Goal: Task Accomplishment & Management: Complete application form

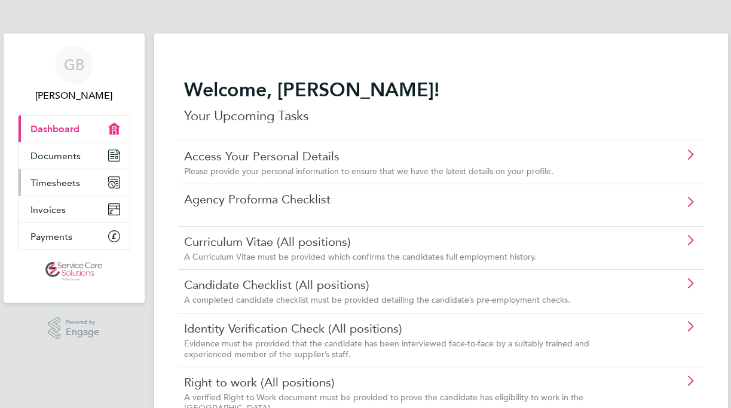
click at [51, 183] on span "Timesheets" at bounding box center [55, 182] width 50 height 11
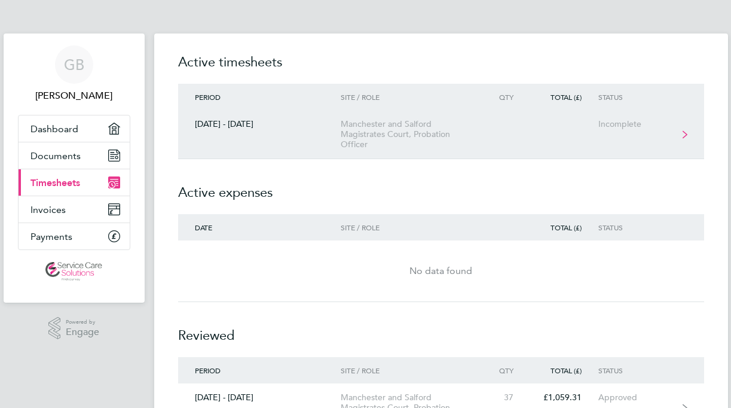
click at [653, 126] on div "Incomplete" at bounding box center [635, 124] width 74 height 10
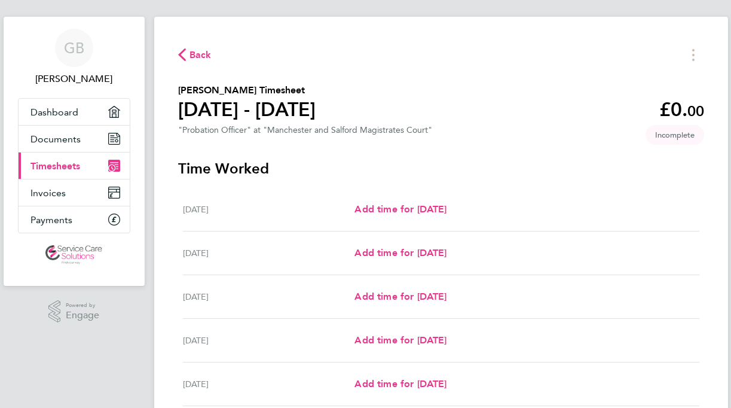
scroll to position [25, 0]
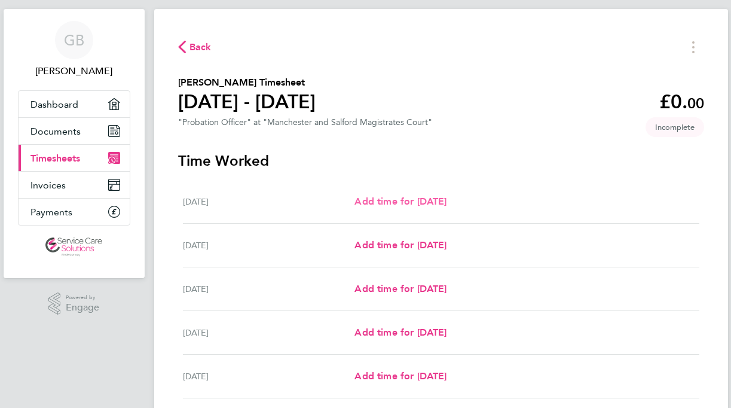
click at [447, 204] on span "Add time for [DATE]" at bounding box center [400, 200] width 92 height 11
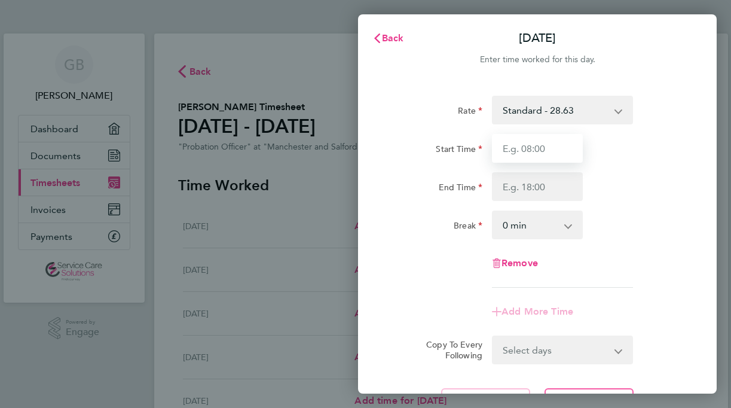
click at [525, 146] on input "Start Time" at bounding box center [537, 148] width 91 height 29
type input "08:00"
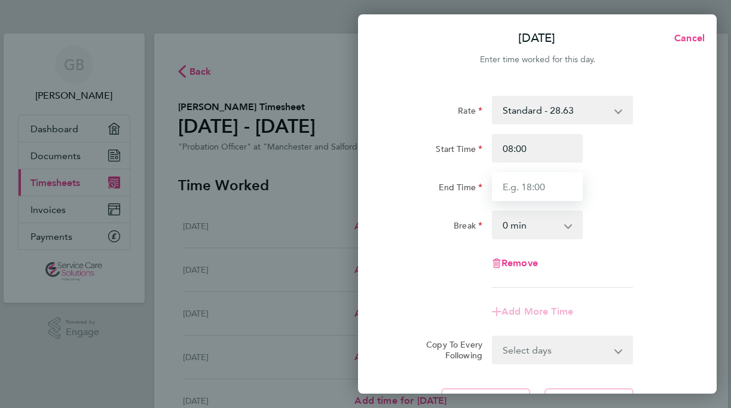
click at [519, 187] on input "End Time" at bounding box center [537, 186] width 91 height 29
type input "17:45"
click at [524, 224] on select "0 min 15 min 30 min 45 min 60 min 75 min 90 min" at bounding box center [530, 225] width 74 height 26
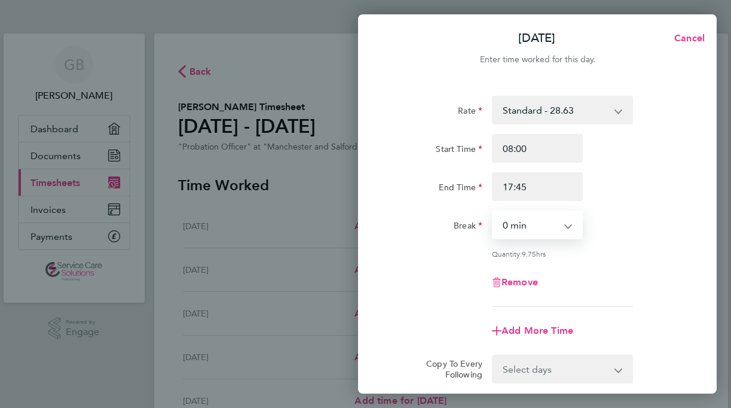
select select "30"
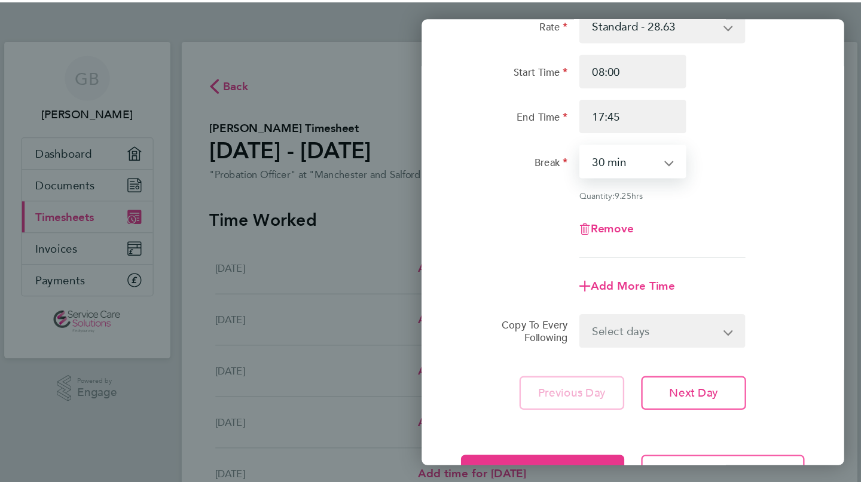
scroll to position [102, 0]
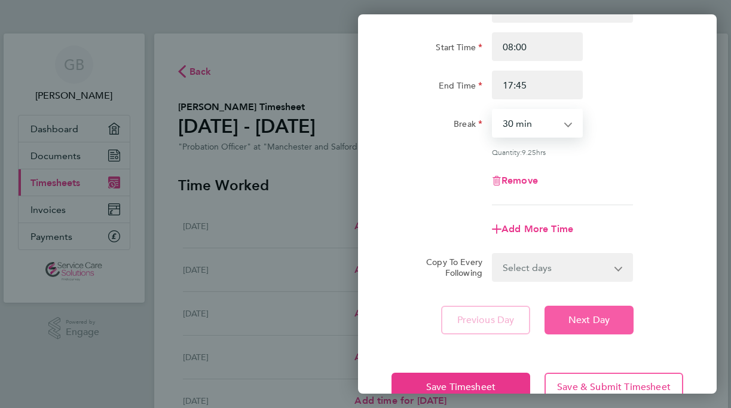
click at [603, 314] on span "Next Day" at bounding box center [589, 320] width 41 height 12
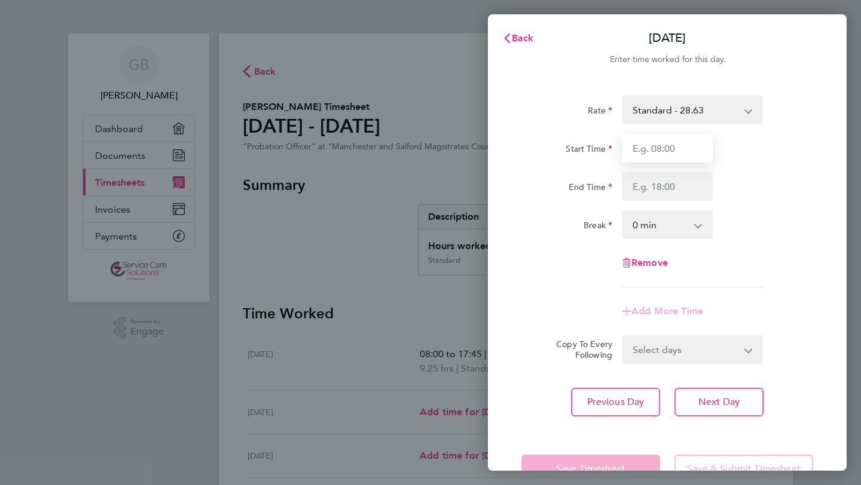
click at [686, 145] on input "Start Time" at bounding box center [667, 148] width 91 height 29
type input "08:00"
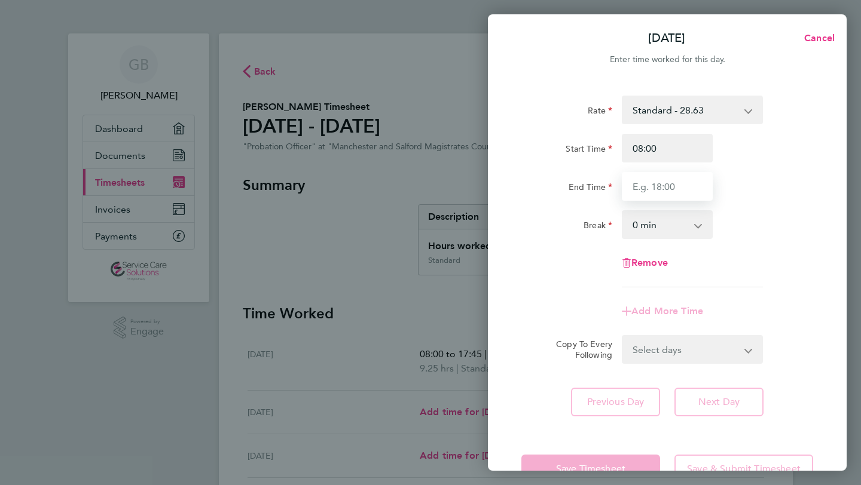
click at [658, 185] on input "End Time" at bounding box center [667, 186] width 91 height 29
type input "17:45"
click at [640, 221] on select "0 min 15 min 30 min 45 min 60 min 75 min 90 min" at bounding box center [660, 225] width 74 height 26
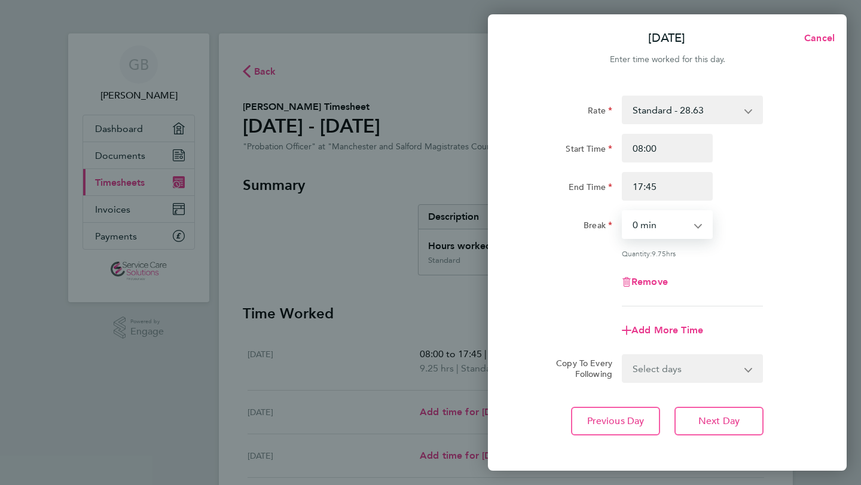
select select "30"
click at [725, 407] on span "Next Day" at bounding box center [718, 421] width 41 height 12
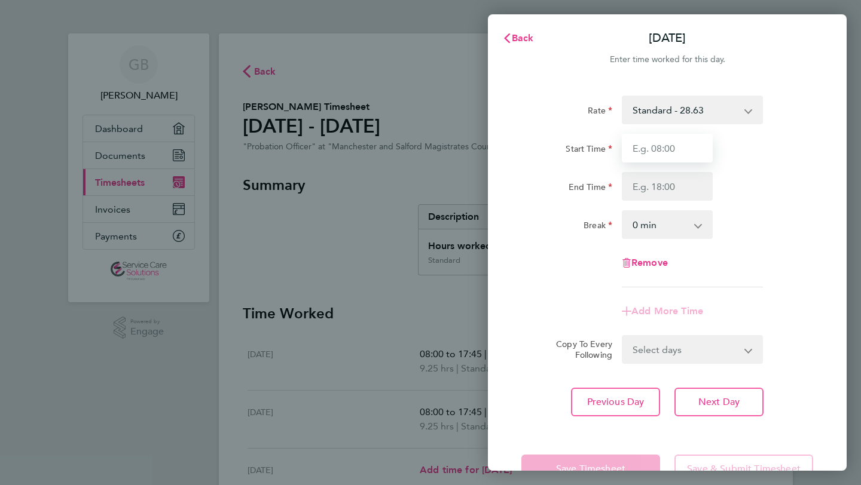
click at [658, 149] on input "Start Time" at bounding box center [667, 148] width 91 height 29
type input "08:00"
click at [655, 187] on input "End Time" at bounding box center [667, 186] width 91 height 29
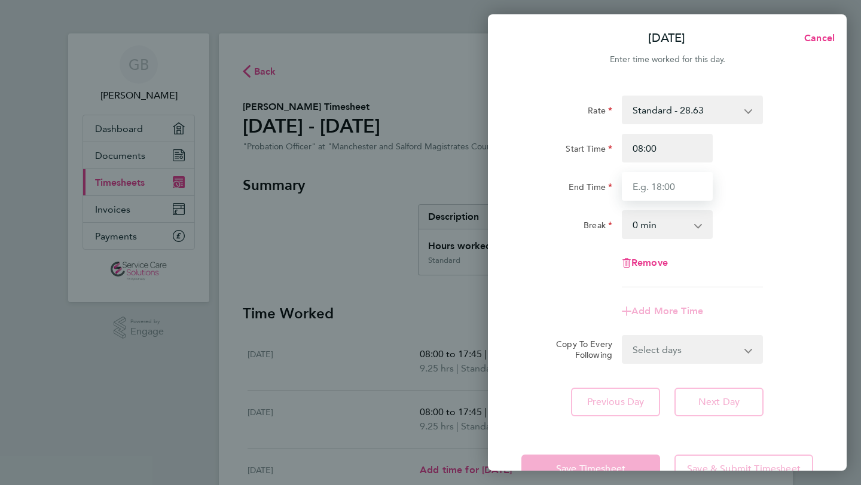
type input "17:45"
click at [657, 222] on select "0 min 15 min 30 min 45 min 60 min 75 min 90 min" at bounding box center [660, 225] width 74 height 26
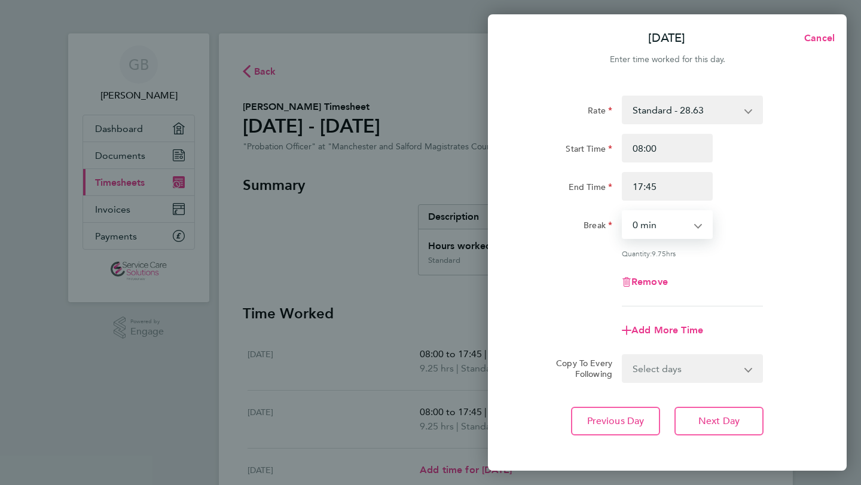
select select "30"
click at [730, 407] on span "Next Day" at bounding box center [718, 421] width 41 height 12
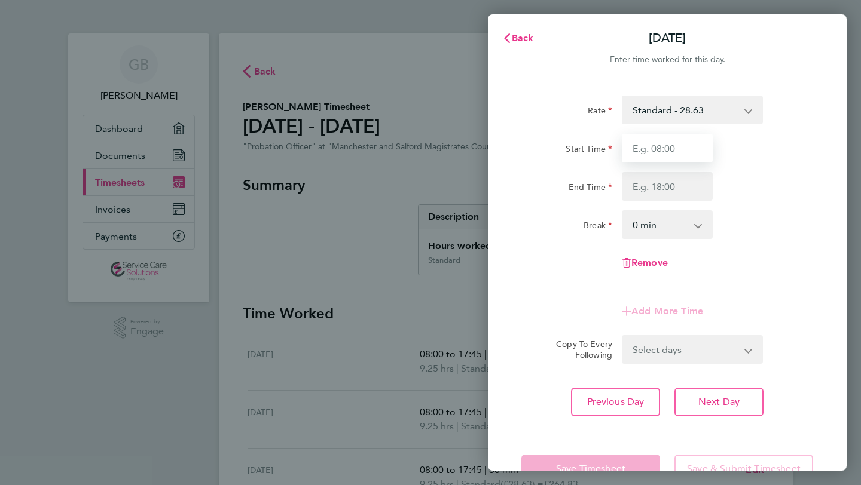
click at [660, 146] on input "Start Time" at bounding box center [667, 148] width 91 height 29
type input "08:00"
click at [662, 182] on input "End Time" at bounding box center [667, 186] width 91 height 29
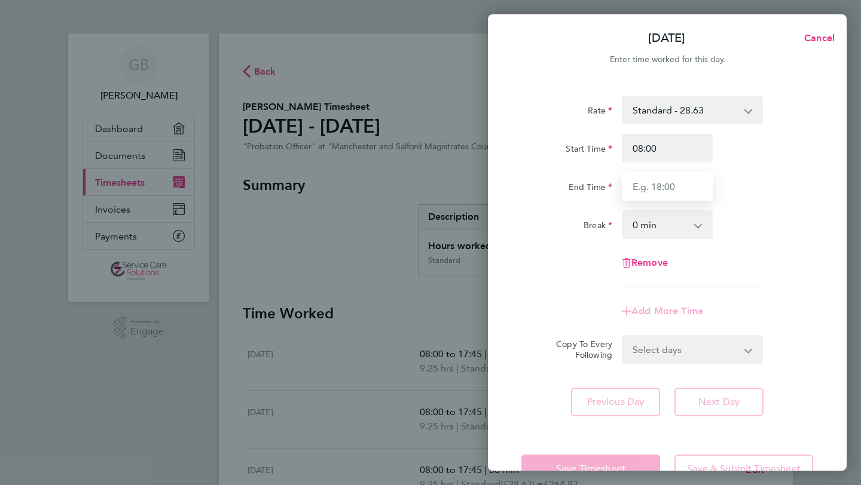
type input "17:45"
click at [702, 211] on div "0 min 15 min 30 min 45 min 60 min 75 min 90 min" at bounding box center [667, 224] width 91 height 29
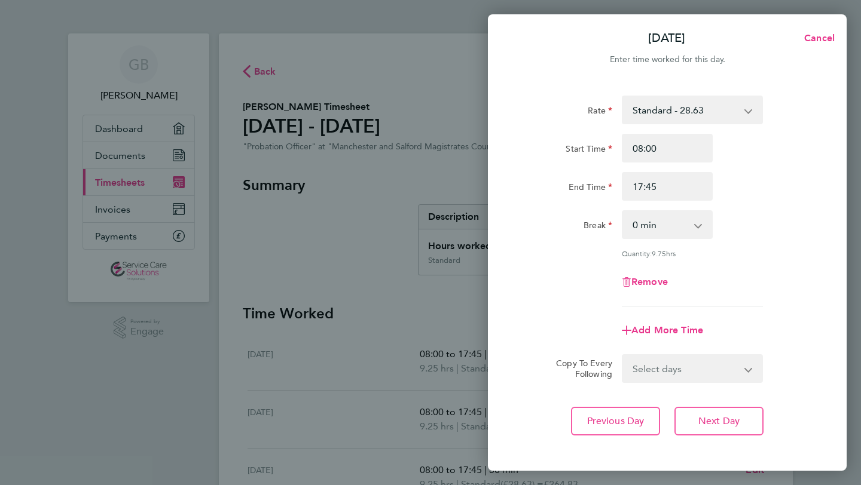
click at [692, 222] on select "0 min 15 min 30 min 45 min 60 min 75 min 90 min" at bounding box center [660, 225] width 74 height 26
select select "30"
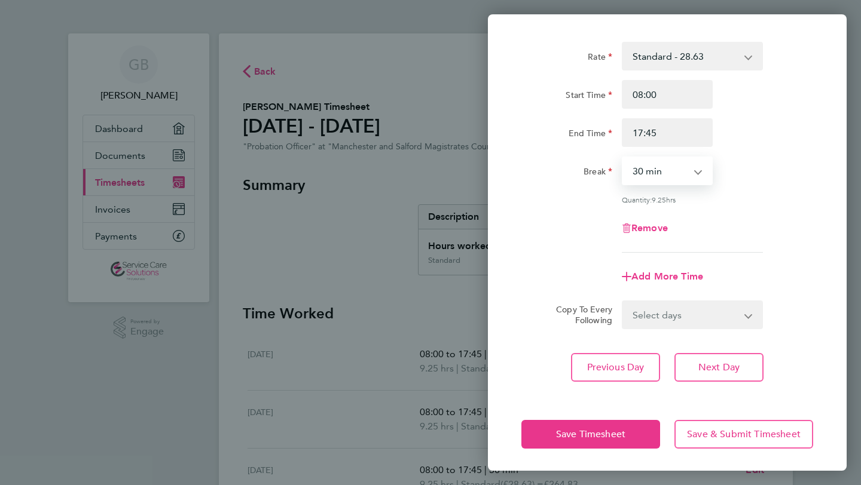
scroll to position [54, 0]
click at [593, 407] on span "Save Timesheet" at bounding box center [590, 434] width 69 height 12
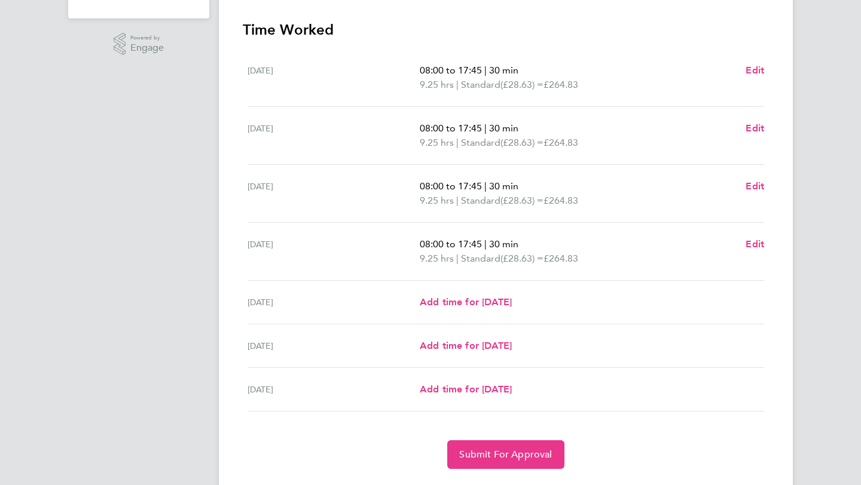
scroll to position [316, 0]
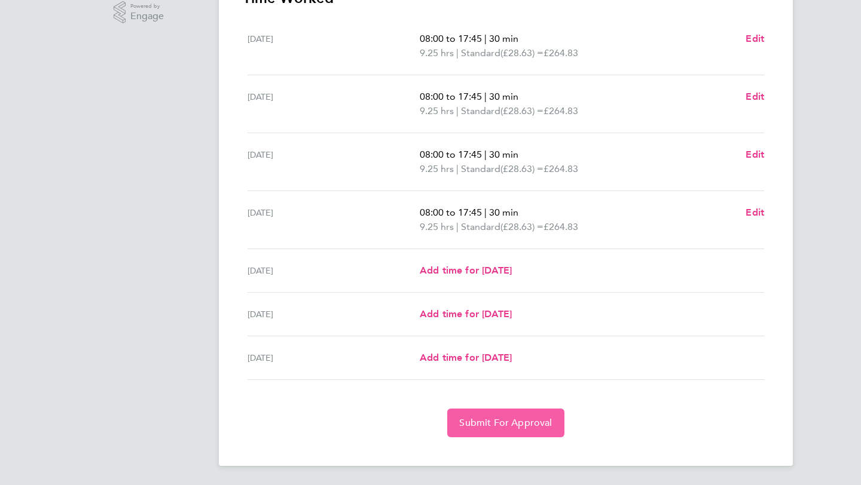
click at [505, 407] on span "Submit For Approval" at bounding box center [505, 423] width 93 height 12
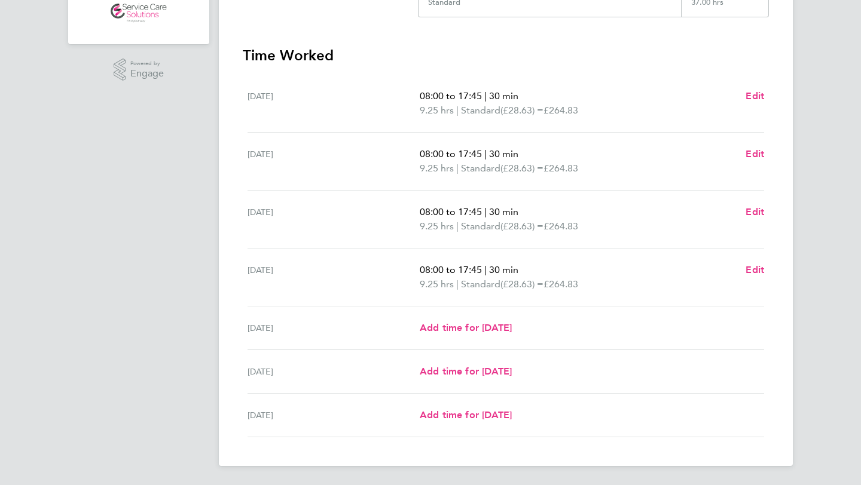
scroll to position [0, 0]
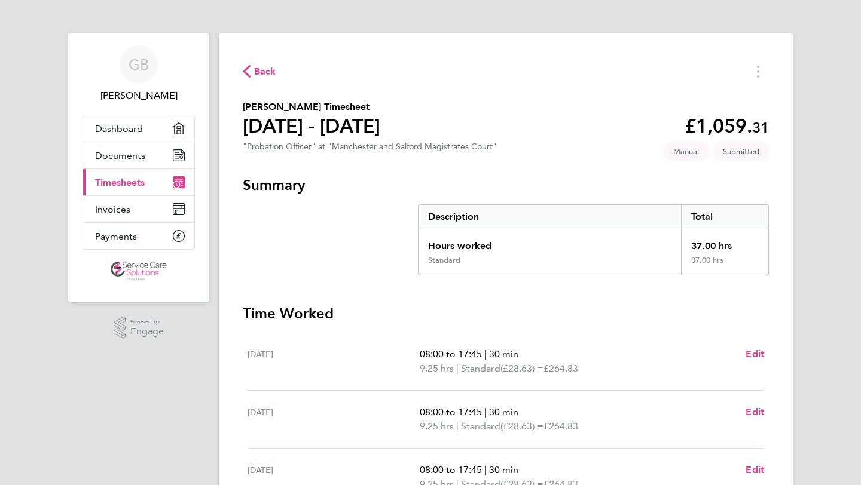
click at [255, 75] on span "Back" at bounding box center [265, 72] width 22 height 14
